Goal: Information Seeking & Learning: Compare options

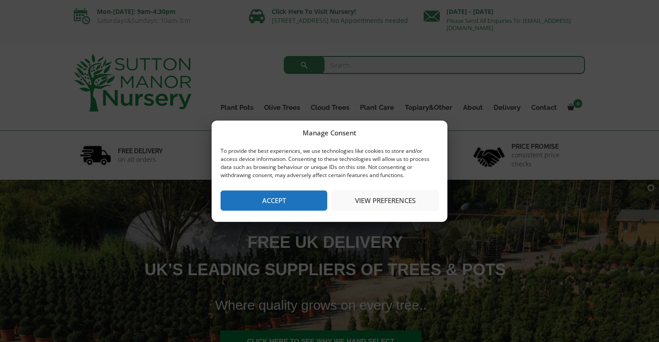
click at [267, 203] on button "Accept" at bounding box center [274, 201] width 107 height 20
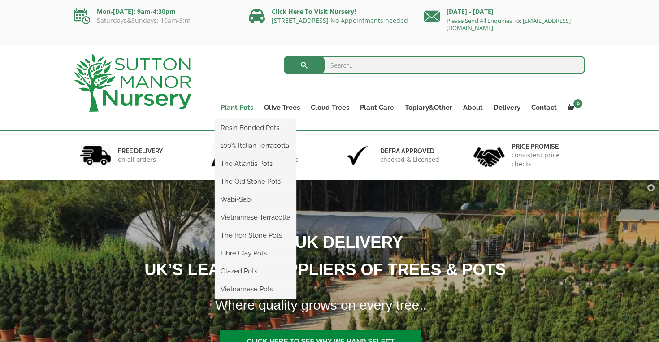
click at [239, 106] on link "Plant Pots" at bounding box center [237, 107] width 44 height 13
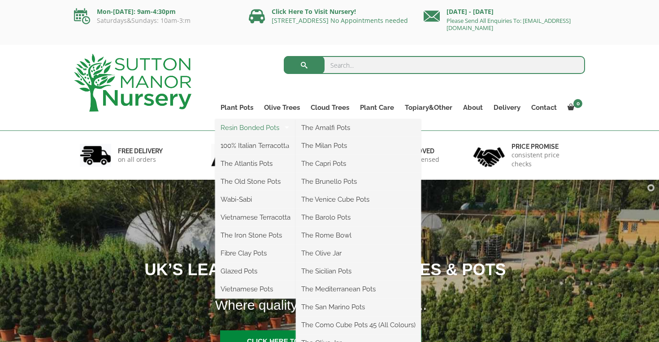
click at [248, 127] on link "Resin Bonded Pots" at bounding box center [255, 127] width 81 height 13
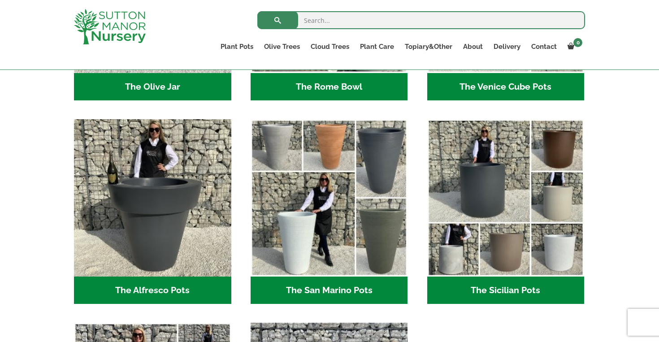
scroll to position [1011, 0]
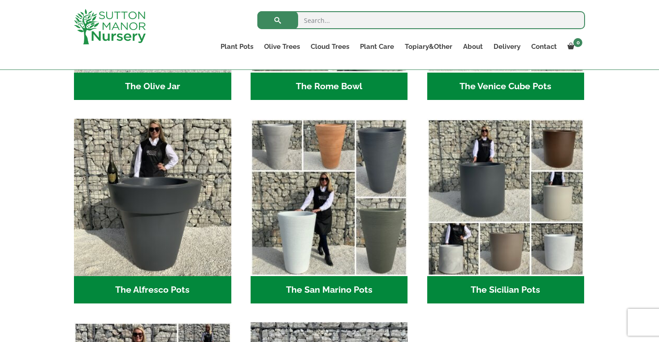
click at [184, 290] on h2 "The Alfresco Pots (2)" at bounding box center [152, 290] width 157 height 28
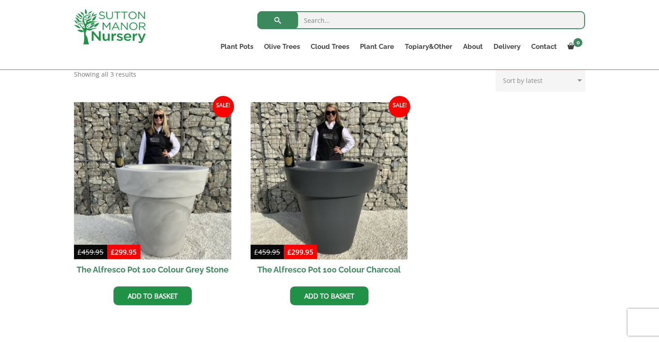
scroll to position [373, 0]
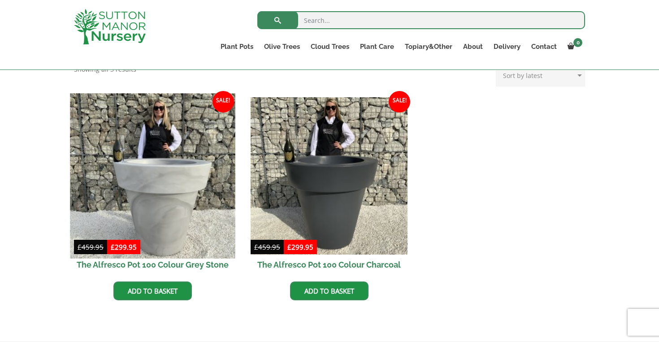
click at [164, 185] on img at bounding box center [152, 175] width 165 height 165
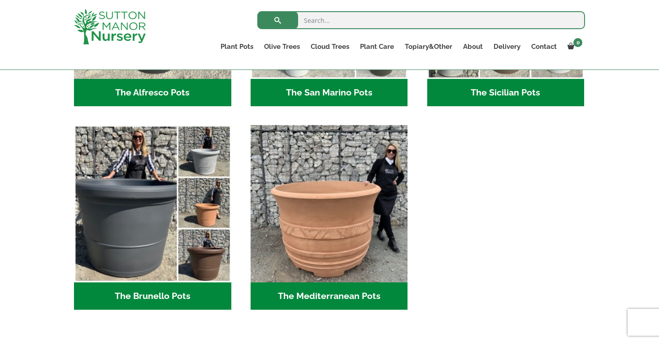
scroll to position [1221, 0]
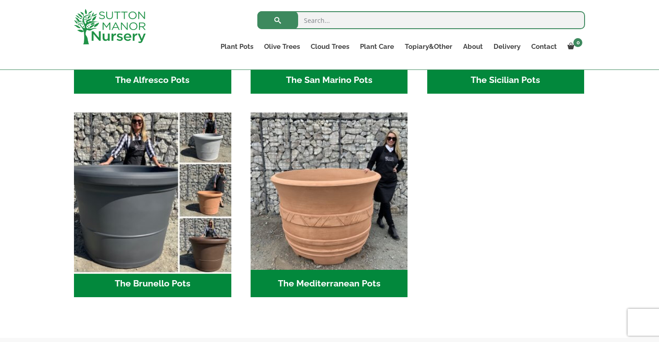
click at [122, 173] on img "Visit product category The Brunello Pots" at bounding box center [152, 191] width 165 height 165
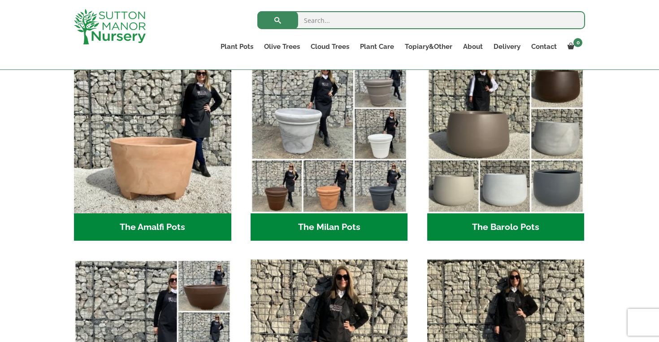
scroll to position [226, 0]
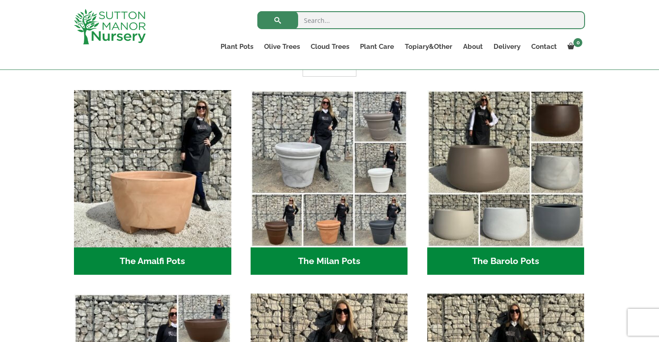
click at [180, 259] on h2 "The Amalfi Pots (3)" at bounding box center [152, 262] width 157 height 28
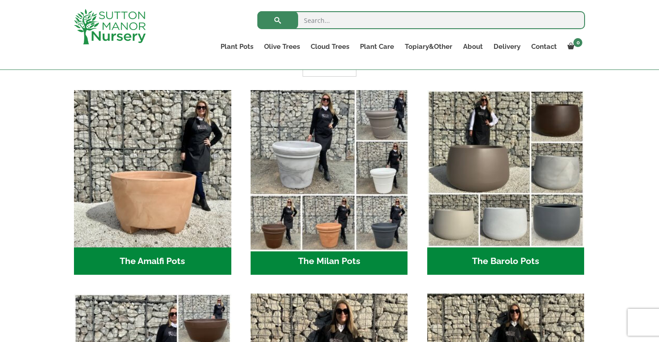
click at [280, 135] on img "Visit product category The Milan Pots" at bounding box center [329, 168] width 165 height 165
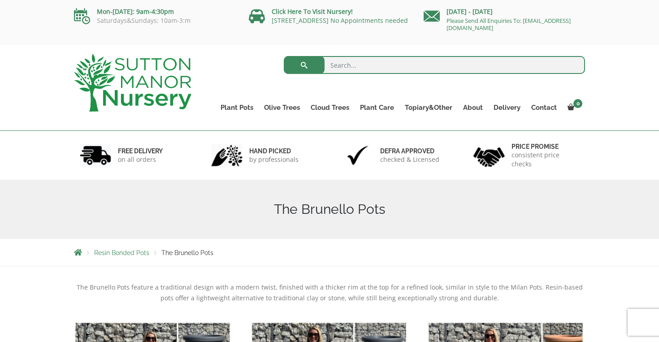
click at [123, 175] on div "FREE DELIVERY on all orders" at bounding box center [132, 155] width 131 height 49
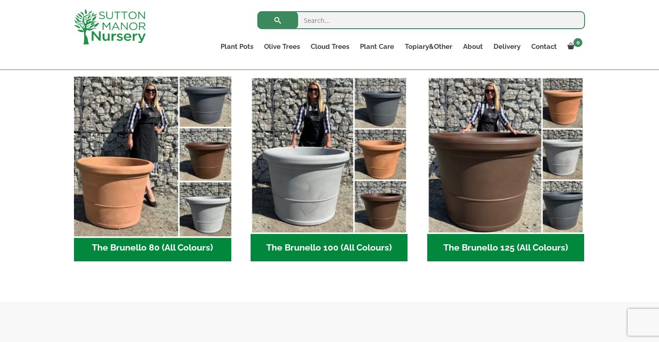
scroll to position [239, 0]
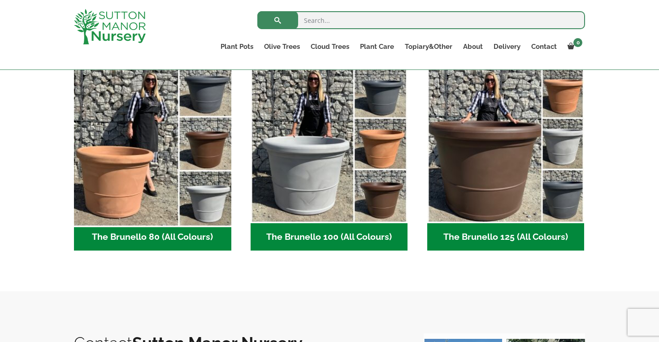
click at [120, 196] on img "Visit product category The Brunello 80 (All Colours)" at bounding box center [152, 144] width 165 height 165
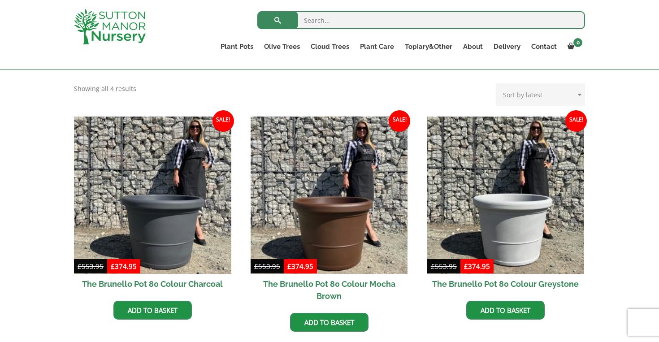
scroll to position [188, 0]
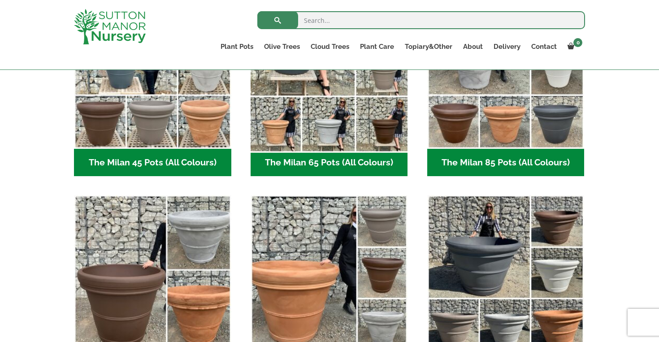
scroll to position [313, 0]
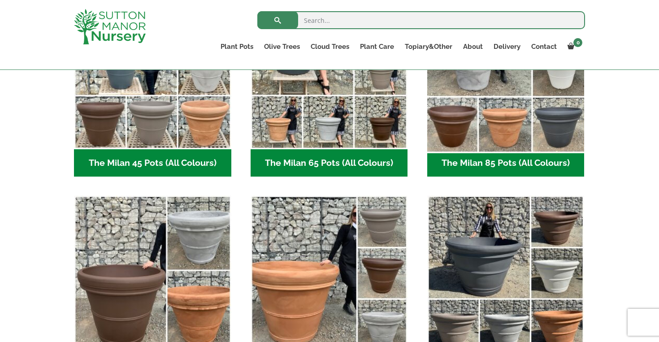
click at [505, 112] on img "Visit product category The Milan 85 Pots (All Colours)" at bounding box center [505, 70] width 165 height 165
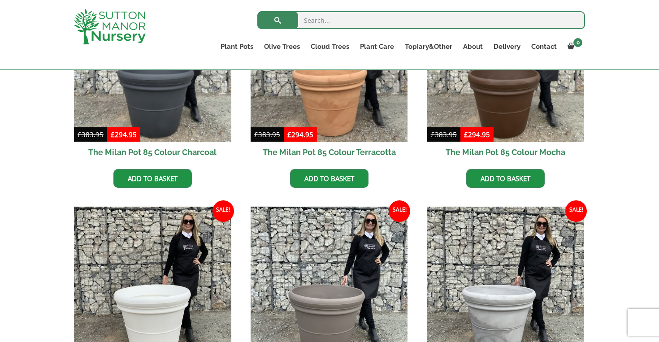
scroll to position [322, 0]
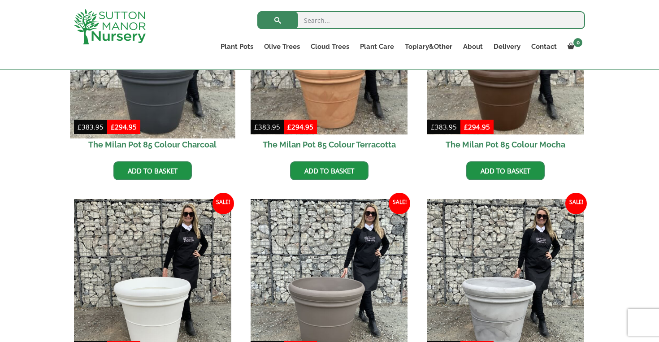
click at [176, 100] on img at bounding box center [152, 55] width 165 height 165
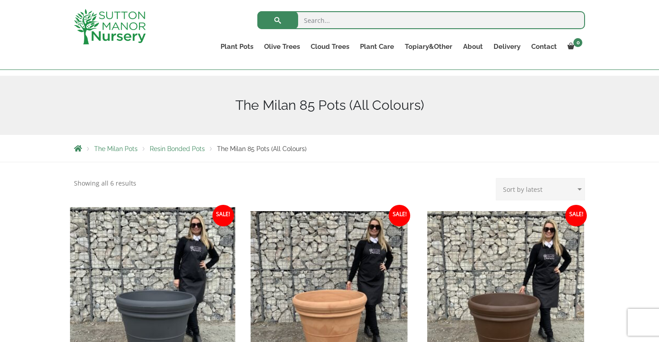
scroll to position [84, 0]
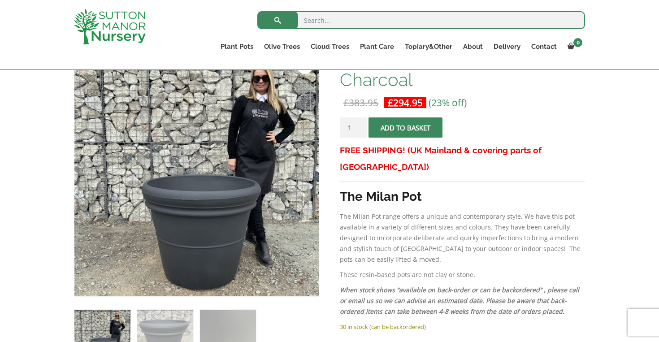
scroll to position [166, 0]
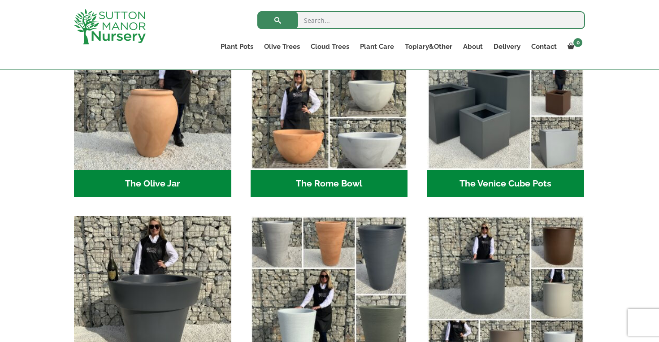
scroll to position [913, 0]
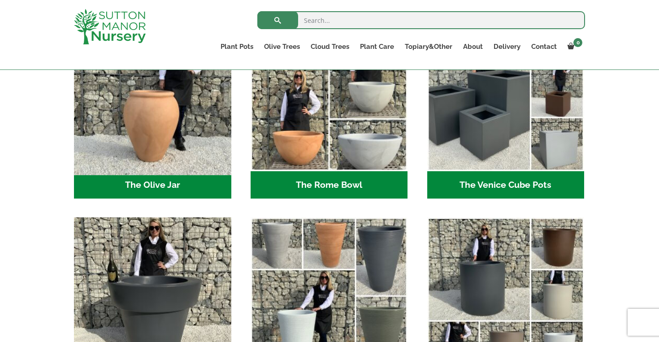
click at [154, 118] on img "Visit product category The Olive Jar" at bounding box center [152, 92] width 165 height 165
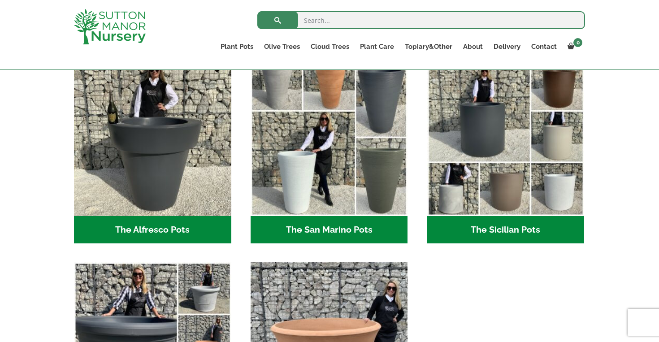
scroll to position [1073, 0]
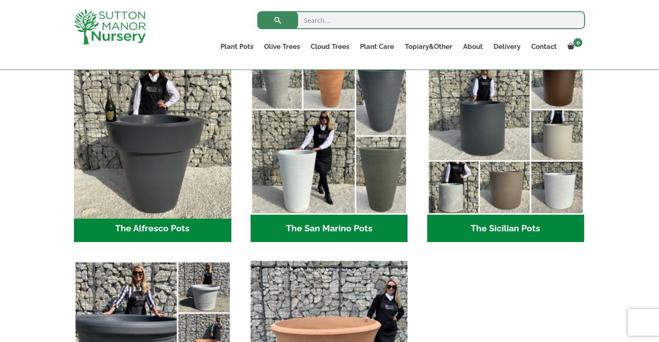
click at [171, 156] on img "Visit product category The Alfresco Pots" at bounding box center [152, 136] width 165 height 165
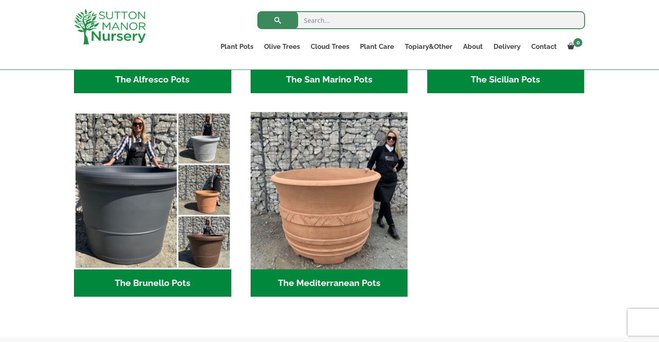
scroll to position [1235, 0]
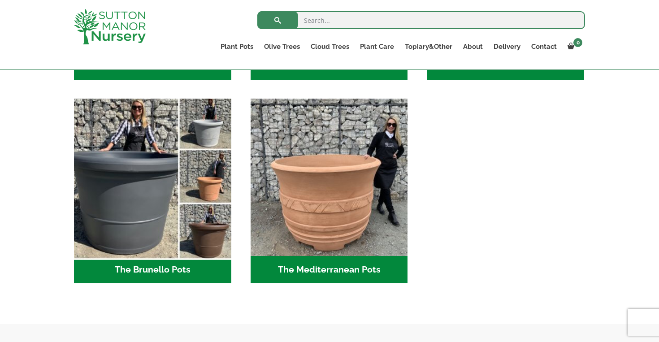
click at [128, 161] on img "Visit product category The Brunello Pots" at bounding box center [152, 177] width 165 height 165
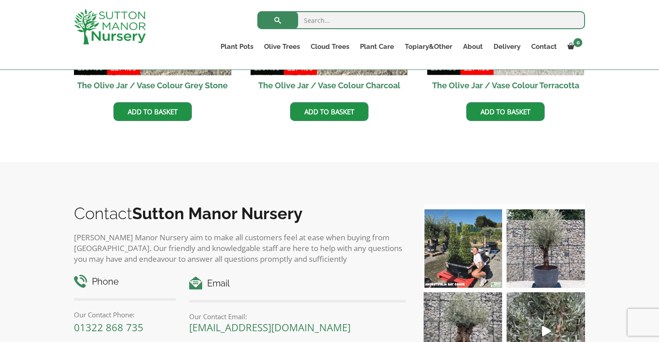
scroll to position [417, 0]
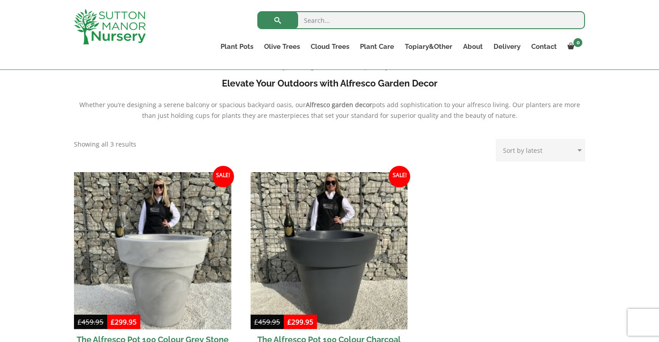
scroll to position [308, 0]
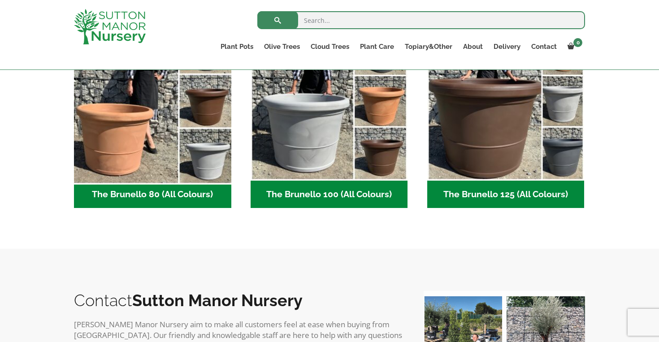
scroll to position [283, 0]
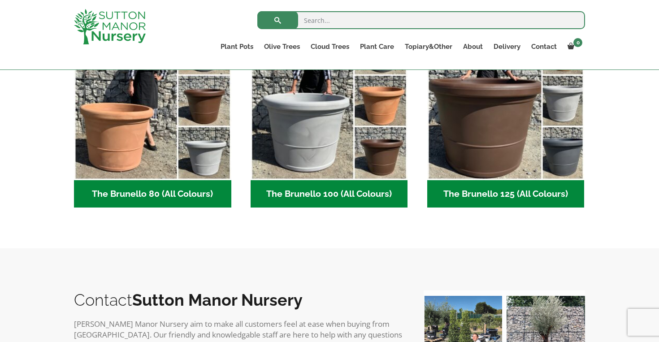
click at [157, 183] on h2 "The Brunello 80 (All Colours) (4)" at bounding box center [152, 194] width 157 height 28
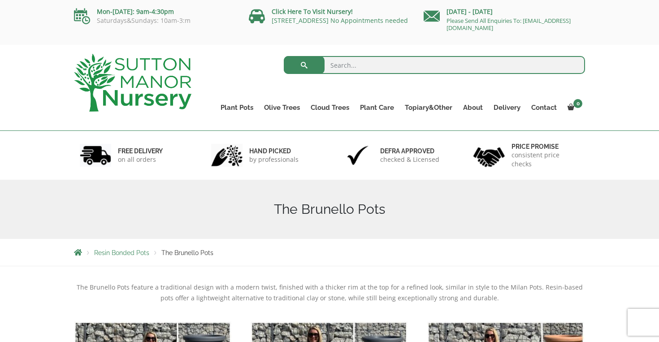
scroll to position [0, 0]
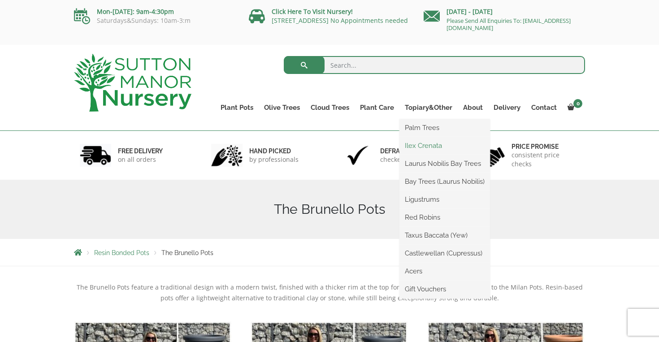
click at [422, 147] on link "Ilex Crenata" at bounding box center [445, 145] width 91 height 13
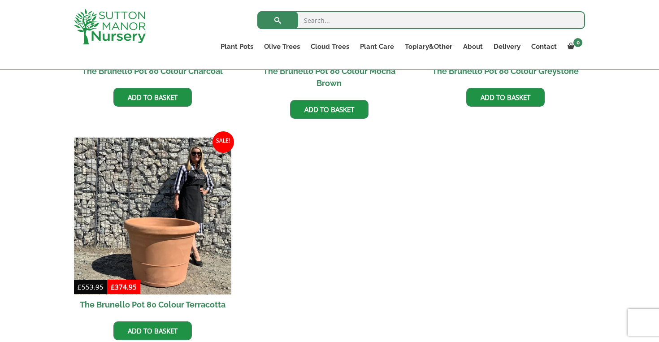
scroll to position [403, 0]
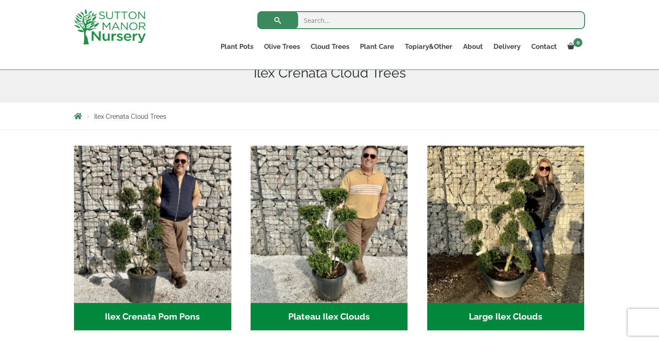
scroll to position [117, 0]
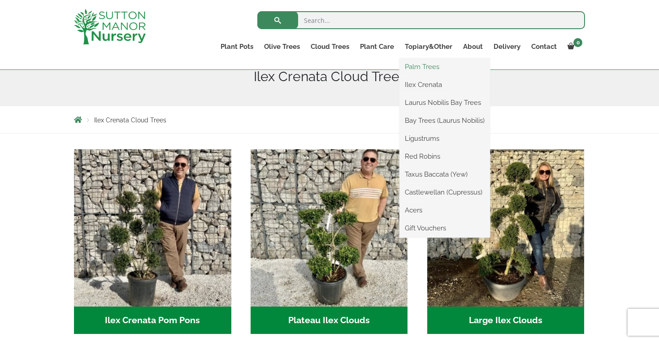
click at [432, 69] on link "Palm Trees" at bounding box center [445, 66] width 91 height 13
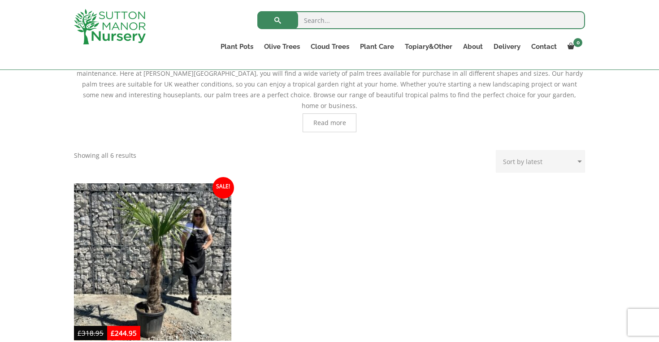
scroll to position [222, 0]
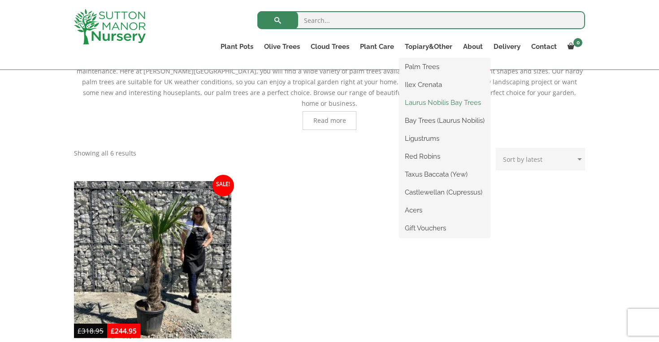
click at [427, 101] on link "Laurus Nobilis Bay Trees" at bounding box center [445, 102] width 91 height 13
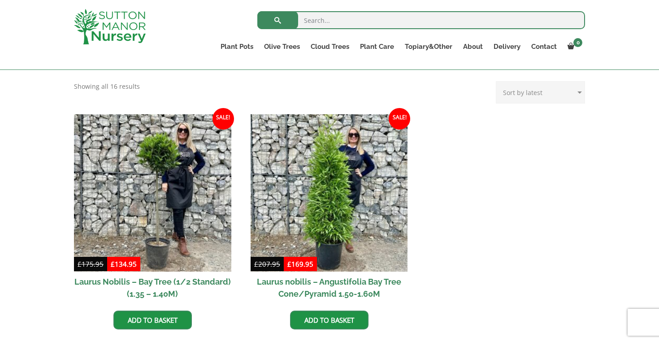
scroll to position [352, 0]
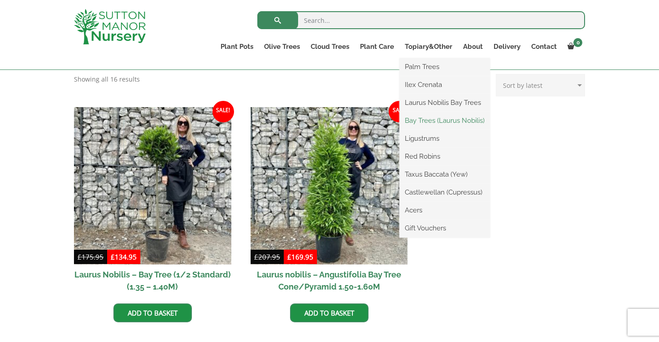
click at [421, 121] on link "Bay Trees (Laurus Nobilis)" at bounding box center [445, 120] width 91 height 13
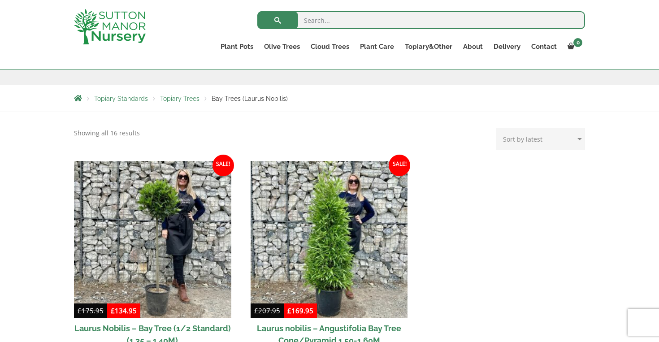
scroll to position [142, 0]
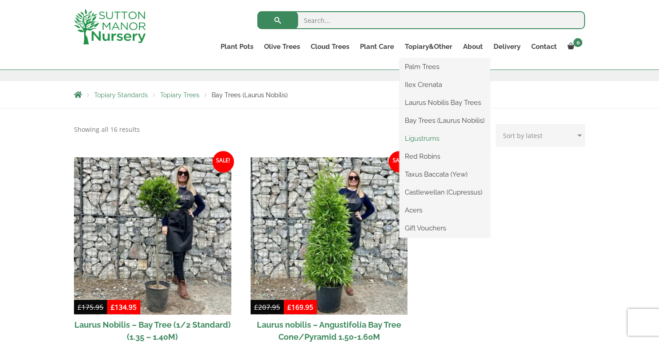
click at [418, 139] on link "Ligustrums" at bounding box center [445, 138] width 91 height 13
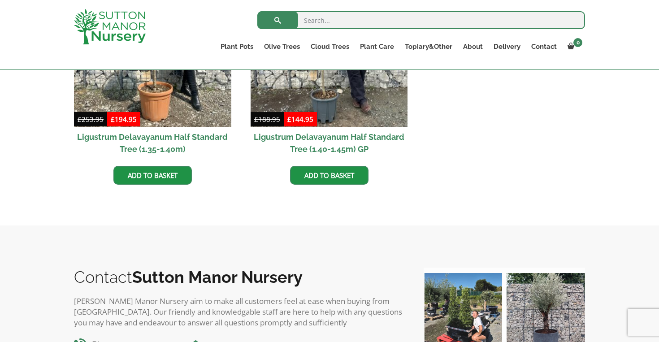
scroll to position [340, 0]
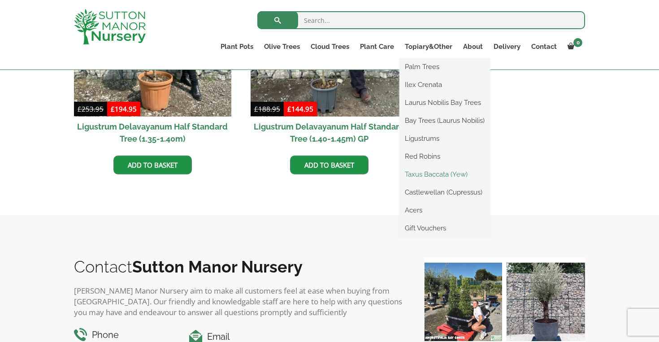
click at [429, 174] on link "Taxus Baccata (Yew)" at bounding box center [445, 174] width 91 height 13
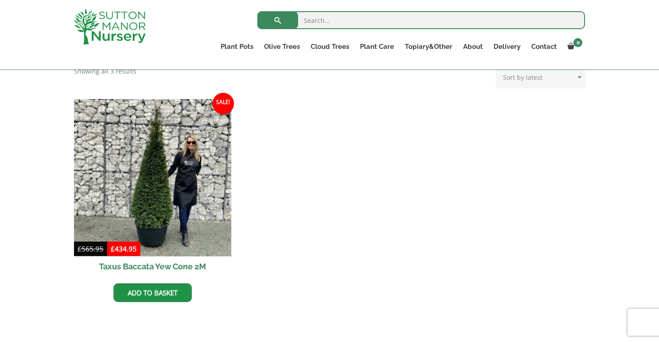
scroll to position [366, 0]
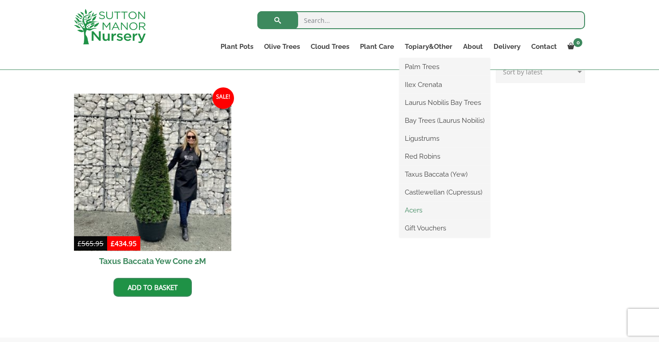
click at [408, 212] on link "Acers" at bounding box center [445, 210] width 91 height 13
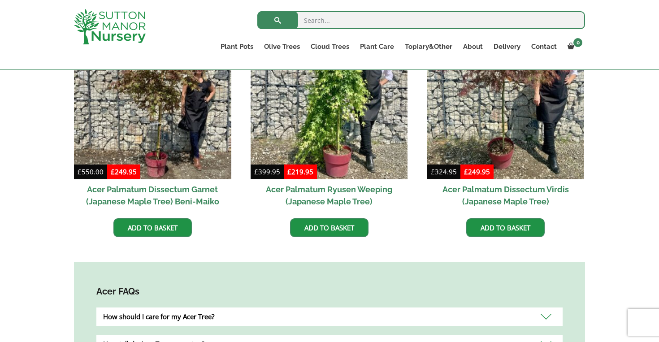
scroll to position [313, 0]
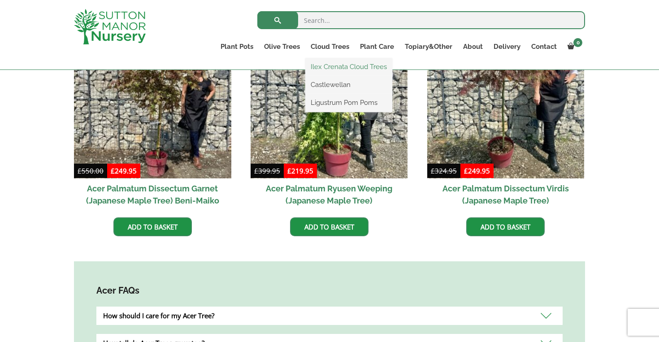
click at [341, 65] on link "Ilex Crenata Cloud Trees" at bounding box center [348, 66] width 87 height 13
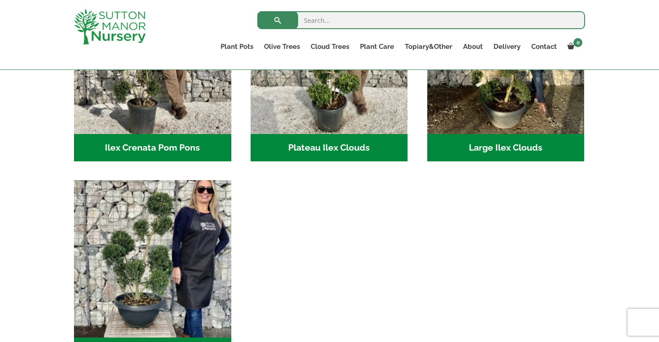
scroll to position [292, 0]
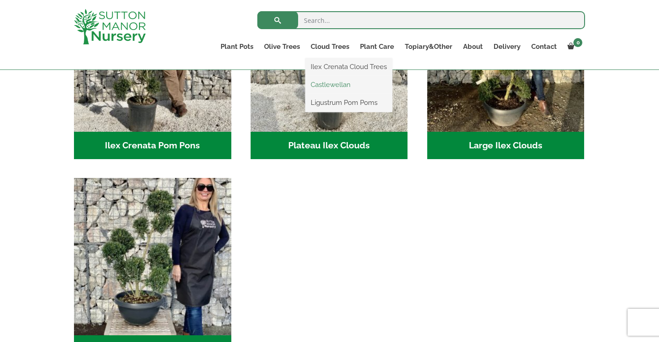
click at [337, 83] on link "Castlewellan" at bounding box center [348, 84] width 87 height 13
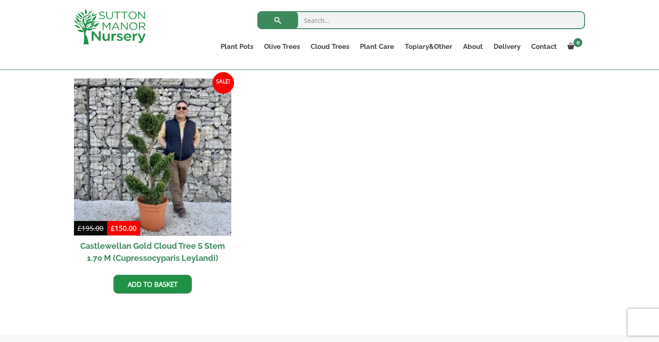
scroll to position [373, 0]
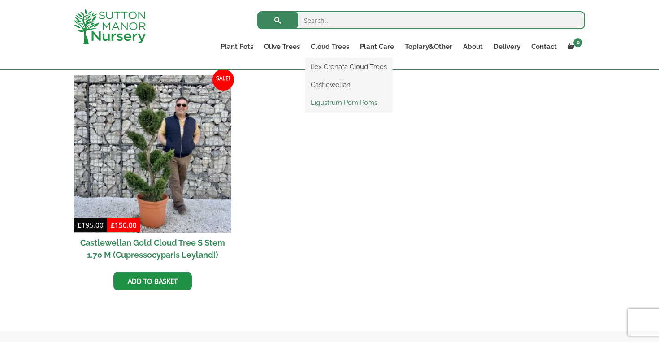
click at [340, 103] on link "Ligustrum Pom Poms" at bounding box center [348, 102] width 87 height 13
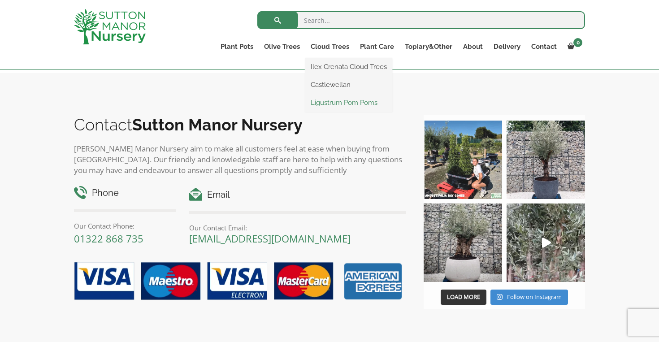
scroll to position [420, 0]
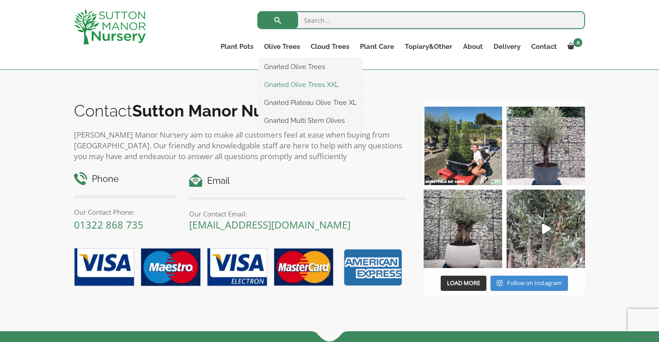
click at [283, 84] on link "Gnarled Olive Trees XXL" at bounding box center [311, 84] width 104 height 13
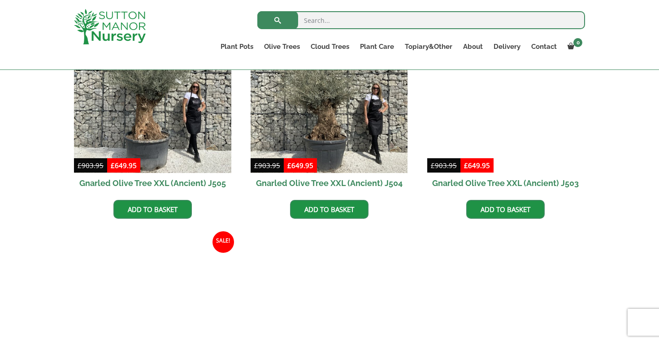
scroll to position [1399, 0]
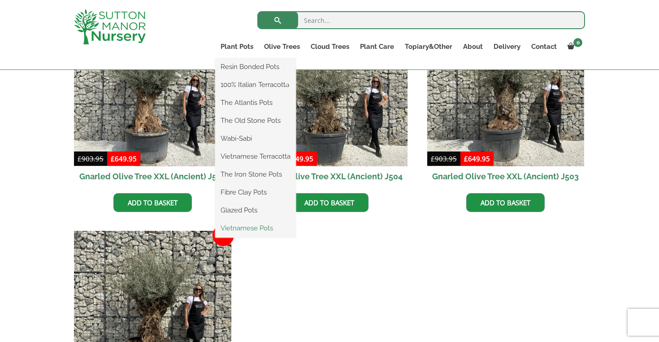
click at [267, 229] on link "Vietnamese Pots" at bounding box center [255, 228] width 81 height 13
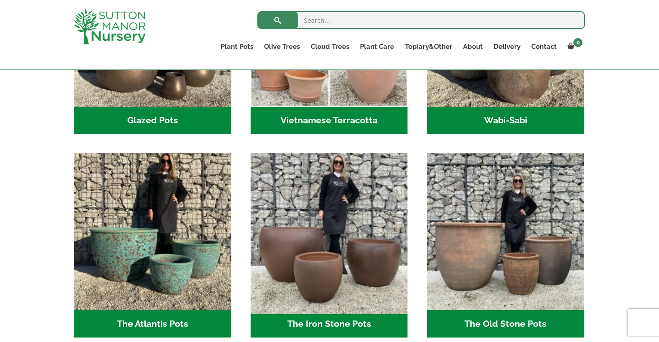
scroll to position [404, 0]
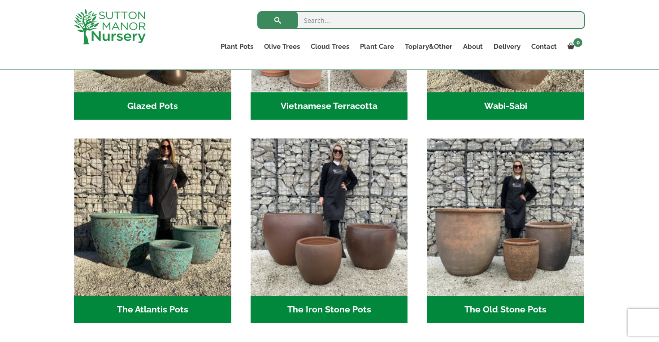
click at [508, 308] on h2 "The Old Stone Pots (7)" at bounding box center [505, 310] width 157 height 28
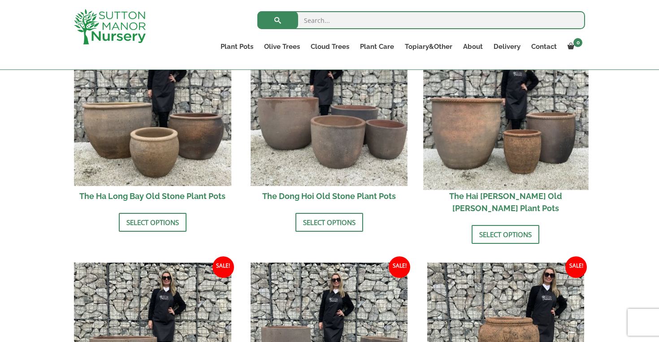
scroll to position [365, 0]
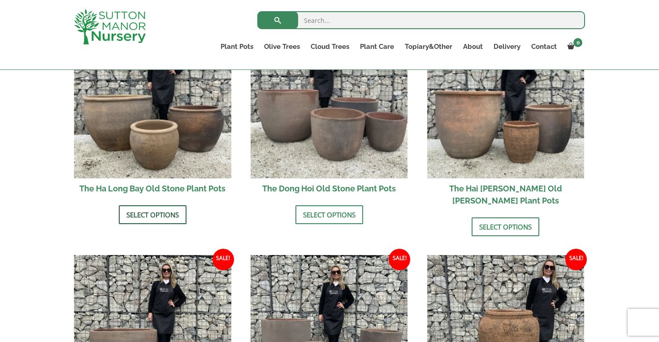
click at [170, 217] on link "Select options" at bounding box center [153, 214] width 68 height 19
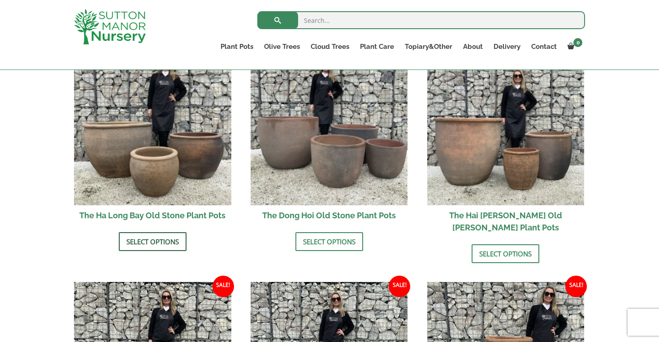
scroll to position [336, 0]
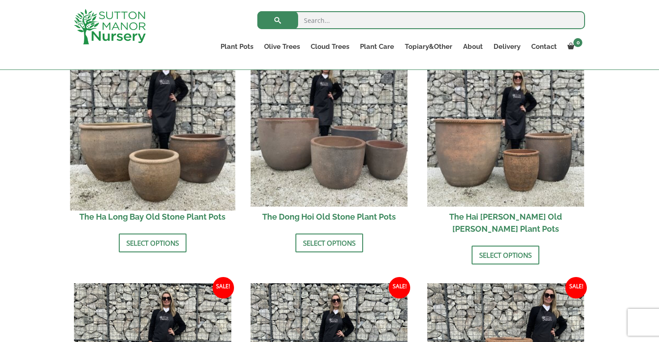
click at [157, 119] on img at bounding box center [152, 127] width 165 height 165
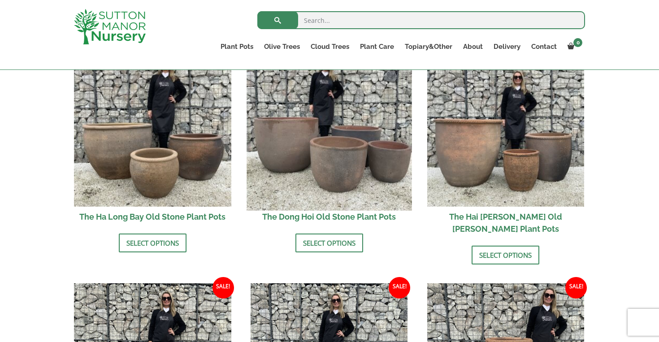
click at [294, 127] on img at bounding box center [329, 127] width 165 height 165
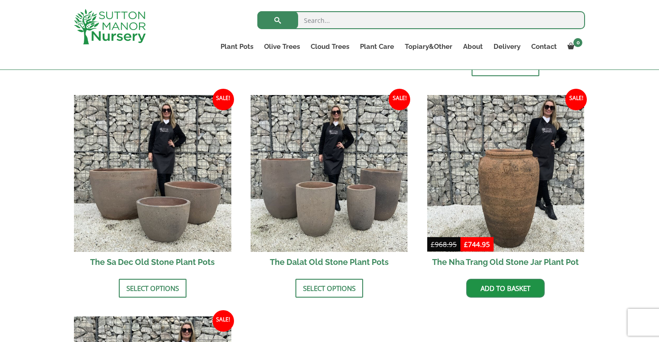
scroll to position [539, 0]
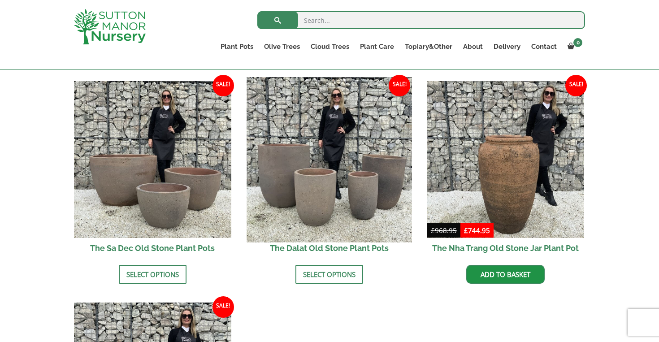
click at [334, 154] on img at bounding box center [329, 159] width 165 height 165
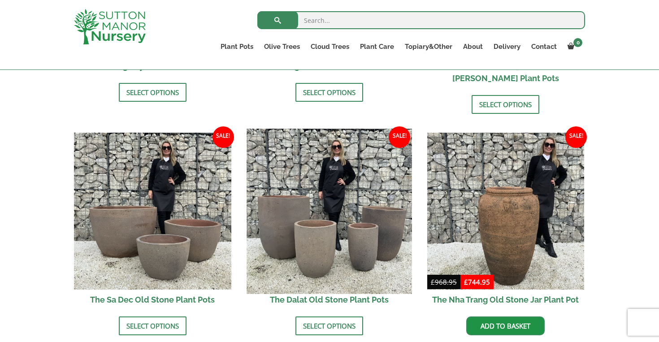
scroll to position [477, 0]
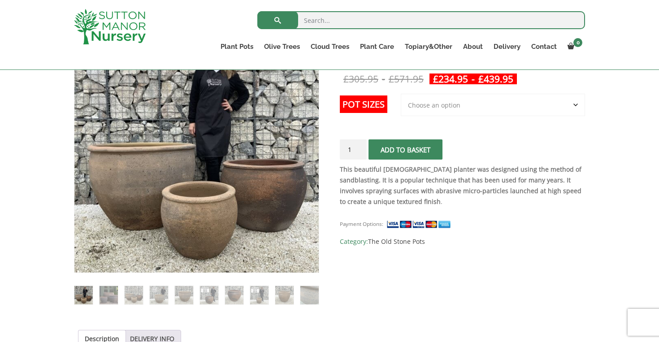
scroll to position [150, 0]
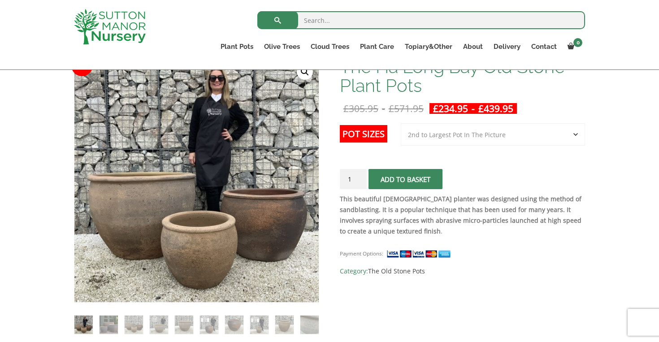
select select "2nd to Largest Pot In The Picture"
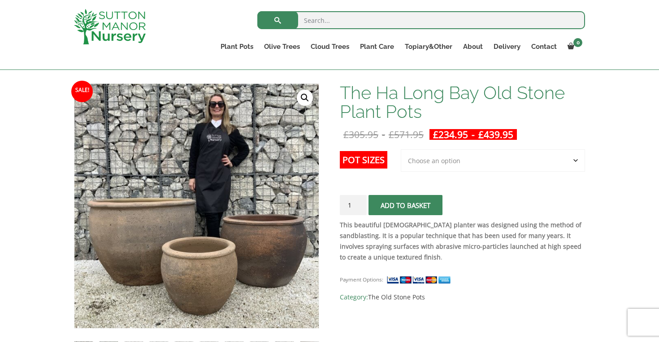
scroll to position [113, 0]
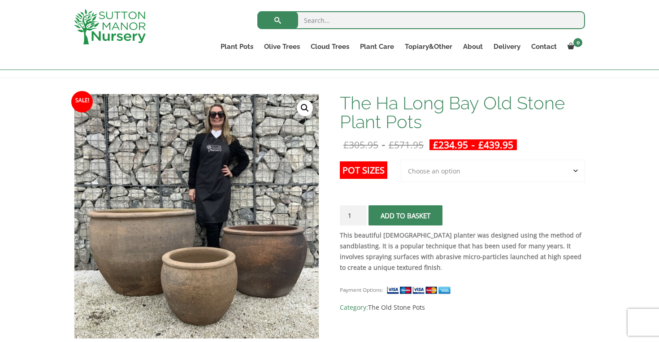
select select "Largest pot In The Picture"
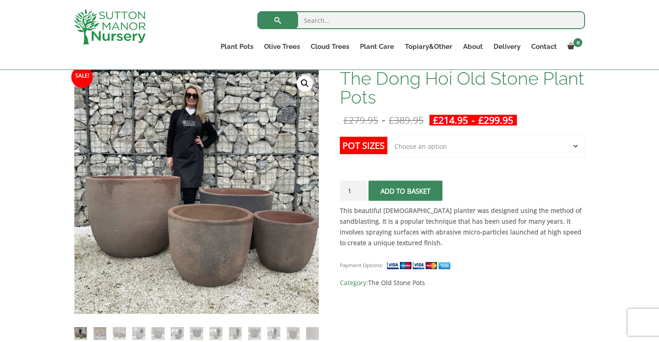
scroll to position [142, 0]
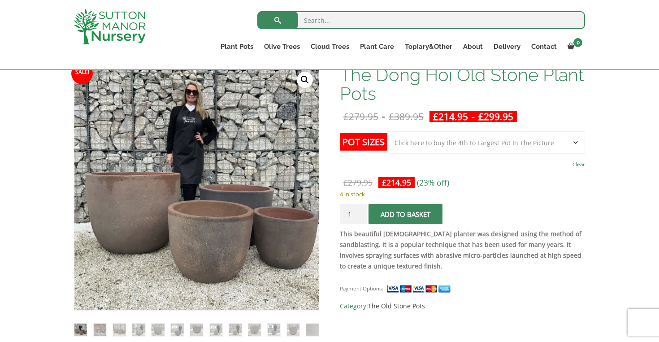
select select "Click here to buy the 2nd to Largest Pot In The Picture"
click at [536, 311] on span "Category: The Old Stone Pots" at bounding box center [462, 306] width 245 height 11
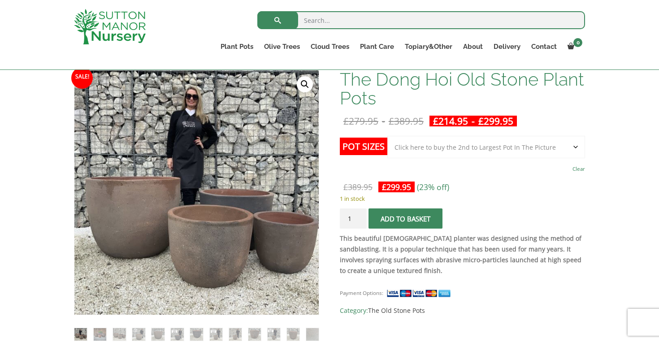
scroll to position [138, 0]
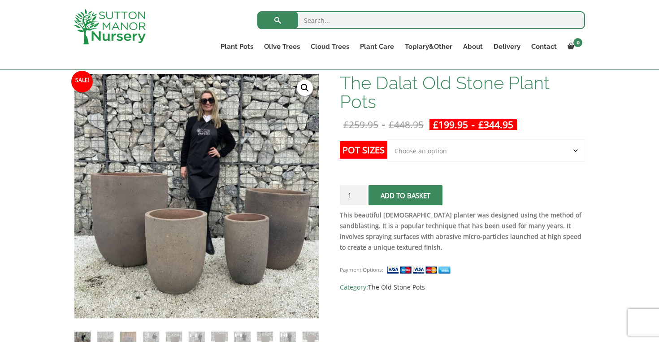
scroll to position [133, 0]
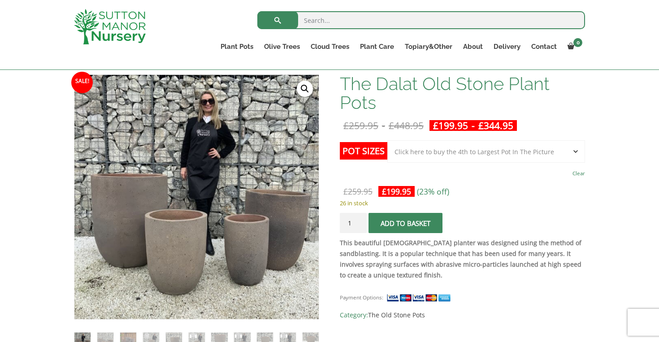
select select "Click here to buy the Largest pot In The Picture"
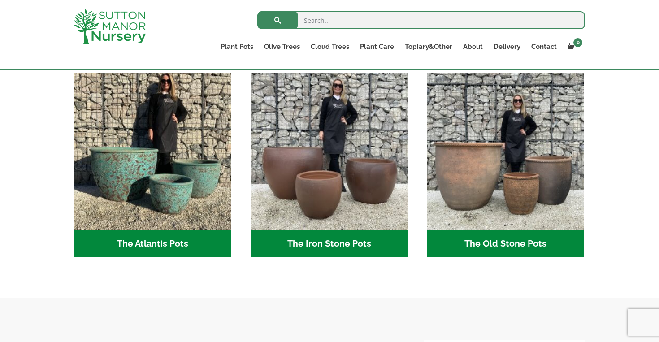
scroll to position [468, 0]
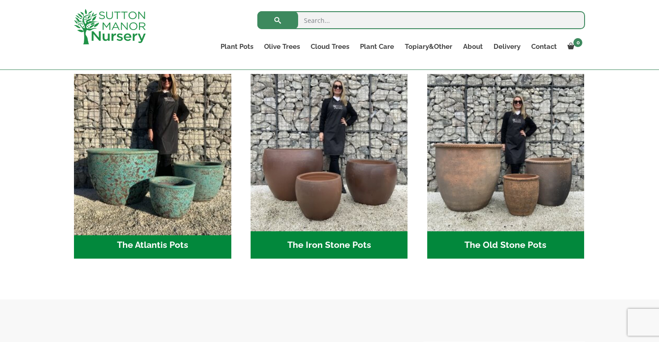
click at [130, 183] on img "Visit product category The Atlantis Pots" at bounding box center [152, 152] width 165 height 165
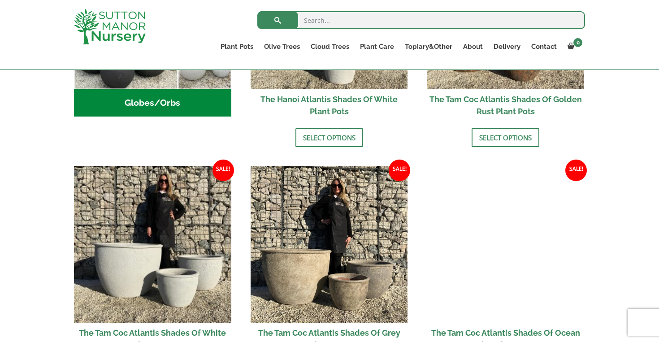
scroll to position [444, 0]
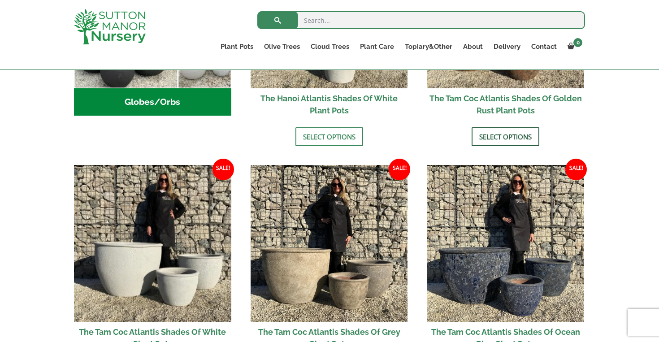
click at [524, 136] on link "Select options" at bounding box center [506, 136] width 68 height 19
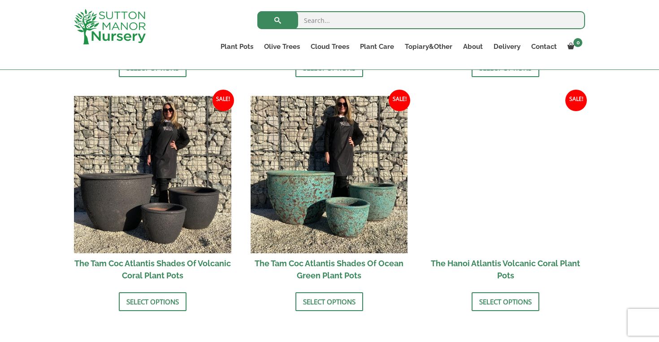
scroll to position [752, 0]
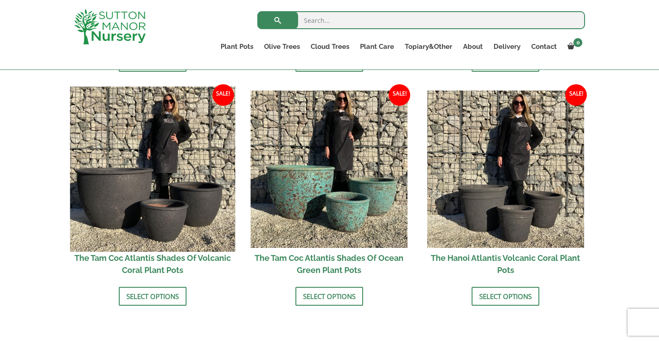
click at [136, 120] on img at bounding box center [152, 169] width 165 height 165
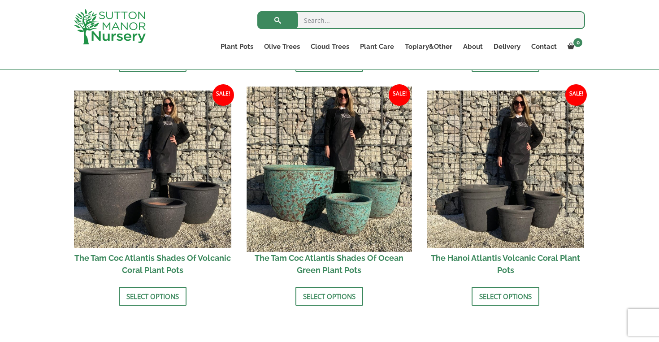
click at [297, 148] on img at bounding box center [329, 169] width 165 height 165
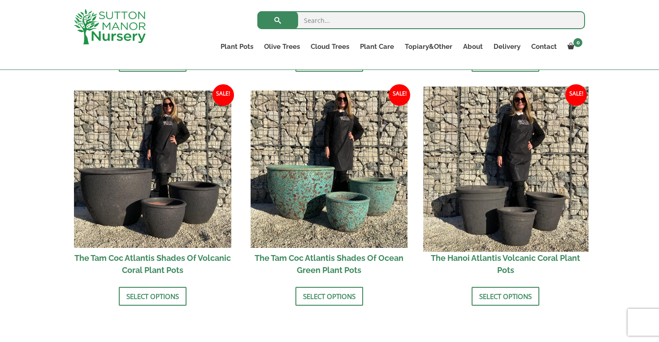
click at [483, 170] on img at bounding box center [505, 169] width 165 height 165
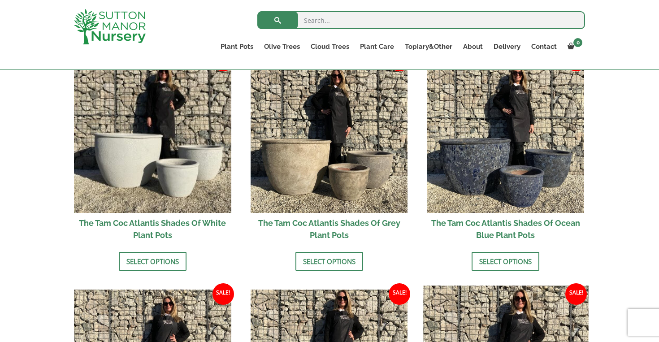
scroll to position [545, 0]
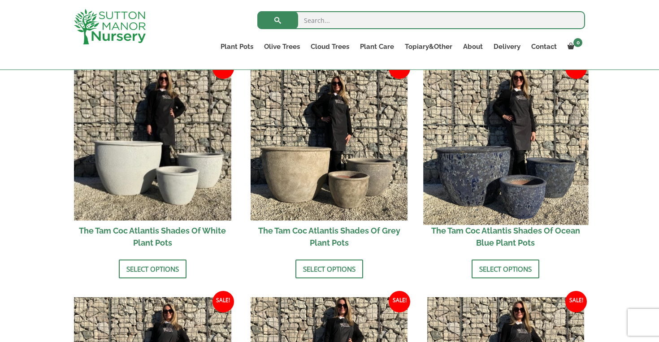
click at [538, 136] on img at bounding box center [505, 142] width 165 height 165
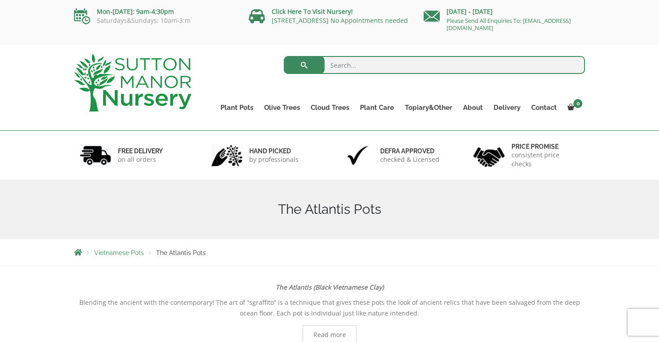
scroll to position [0, 0]
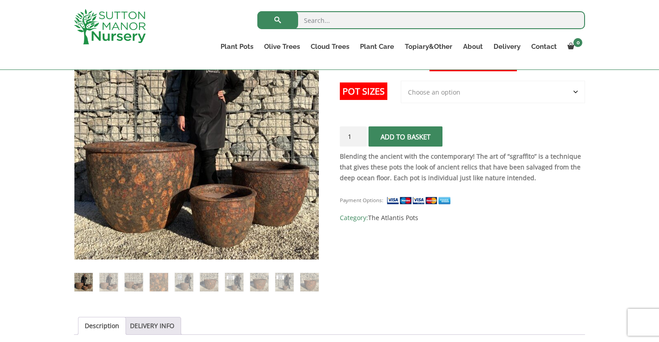
scroll to position [163, 0]
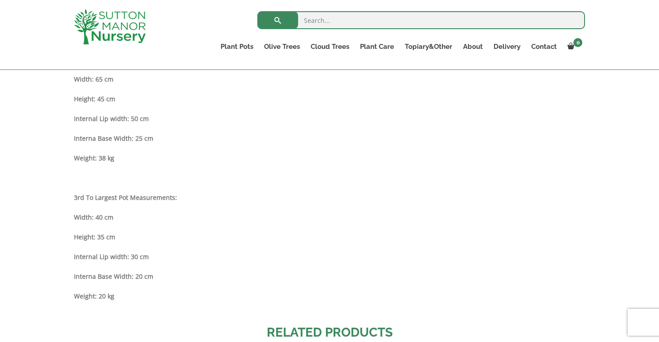
scroll to position [669, 0]
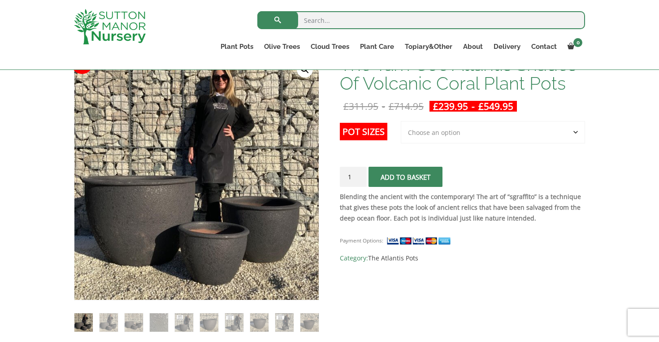
scroll to position [151, 0]
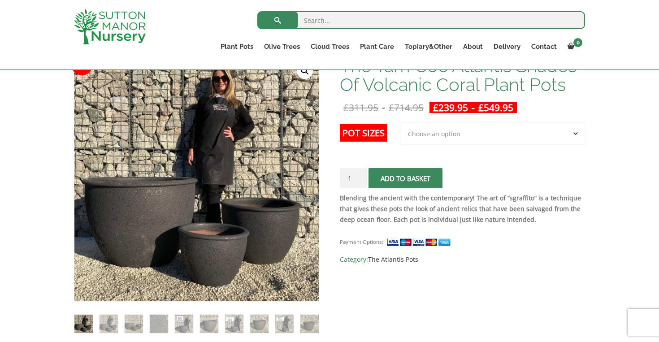
select select "Largest pot In The Picture"
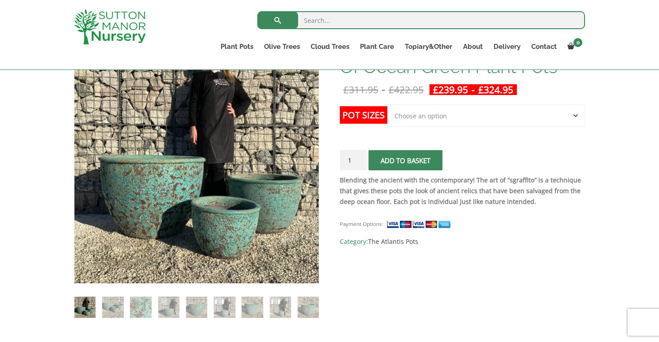
scroll to position [174, 0]
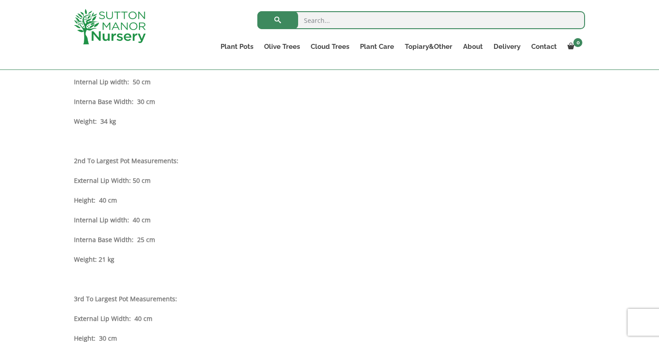
scroll to position [586, 0]
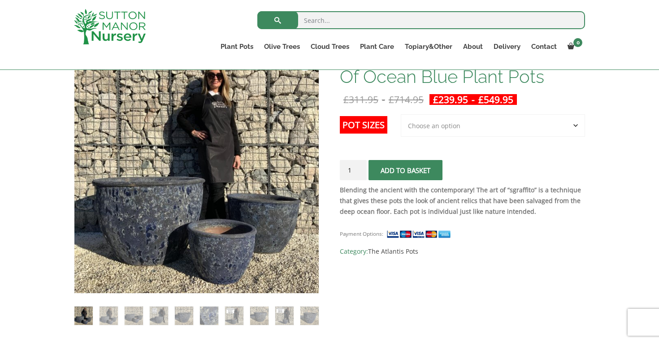
scroll to position [161, 0]
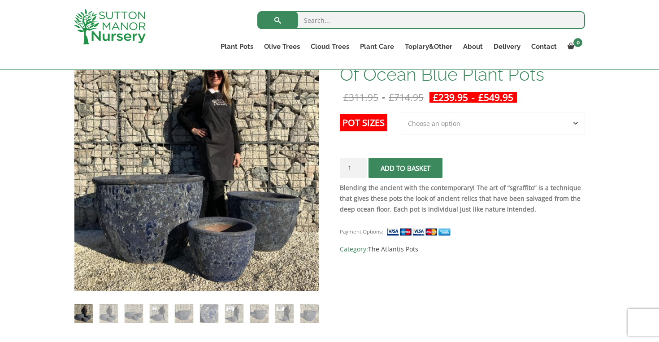
select select "Largest pot In The Picture"
